Goal: Complete application form

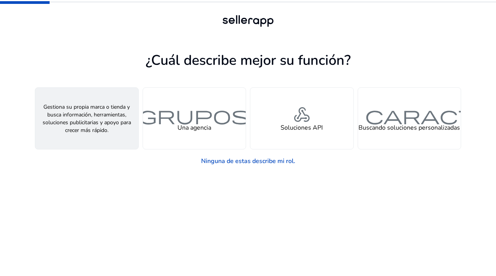
click at [86, 133] on div "persona Un vendedor" at bounding box center [86, 118] width 103 height 61
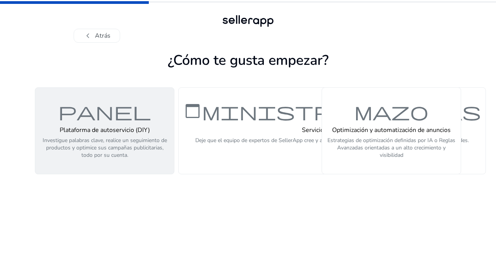
click at [143, 164] on button "panel Plataforma de autoservicio (DIY) Investigue palabras clave, realice un se…" at bounding box center [104, 130] width 139 height 87
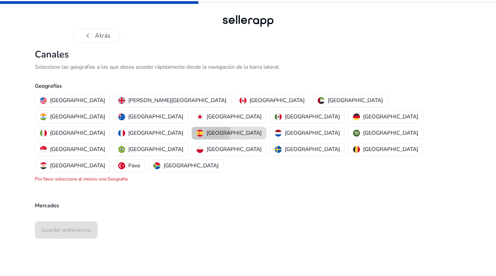
click at [207, 129] on font "[GEOGRAPHIC_DATA]" at bounding box center [234, 132] width 55 height 7
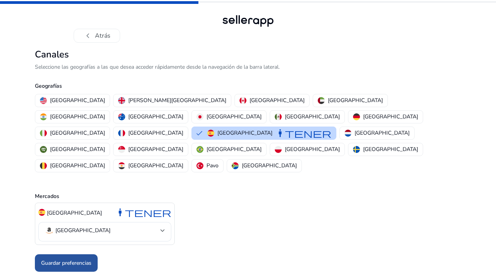
click at [67, 253] on span at bounding box center [66, 262] width 63 height 19
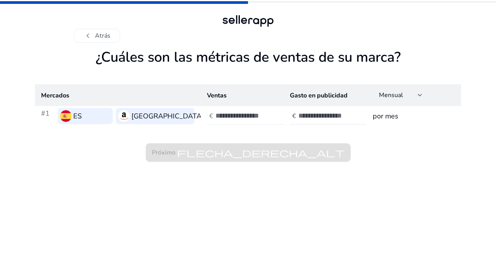
click at [218, 117] on input "number" at bounding box center [241, 115] width 52 height 9
click at [319, 113] on input "number" at bounding box center [324, 115] width 52 height 9
type input "*"
click at [348, 114] on input "*" at bounding box center [324, 115] width 52 height 9
click at [247, 114] on input "number" at bounding box center [241, 115] width 52 height 9
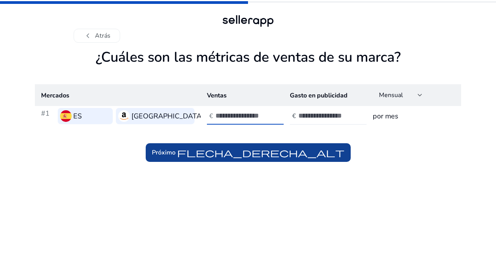
type input "****"
click at [255, 150] on font "flecha_derecha_alt" at bounding box center [260, 152] width 167 height 11
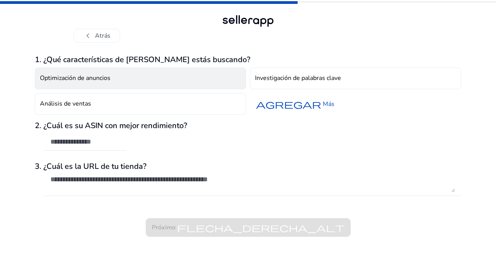
click at [160, 81] on button "Optimización de anuncios" at bounding box center [140, 78] width 211 height 22
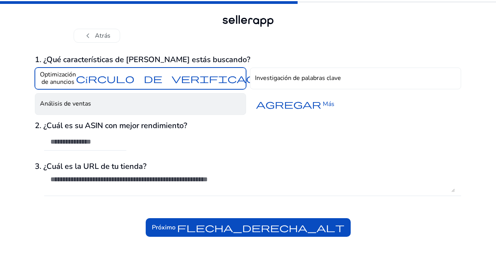
click at [170, 105] on button "Análisis de ventas" at bounding box center [140, 104] width 211 height 22
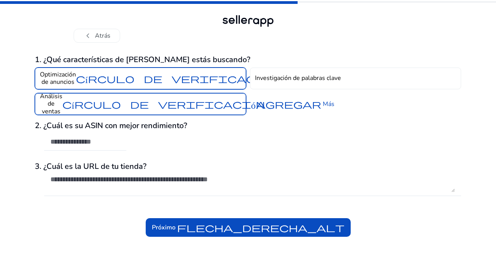
click at [232, 73] on font "círculo de verificación" at bounding box center [177, 78] width 203 height 11
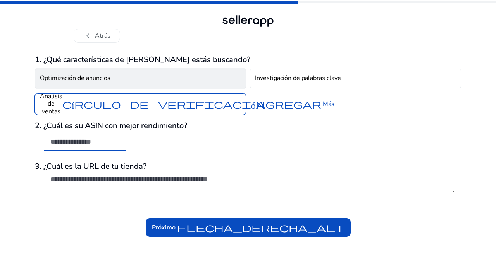
click at [94, 138] on input "text" at bounding box center [85, 141] width 70 height 9
click at [223, 125] on h3 "2. ¿Cuál es su ASIN con mejor rendimiento?" at bounding box center [248, 125] width 426 height 9
click at [121, 182] on textarea at bounding box center [252, 183] width 405 height 17
